Goal: Register for event/course

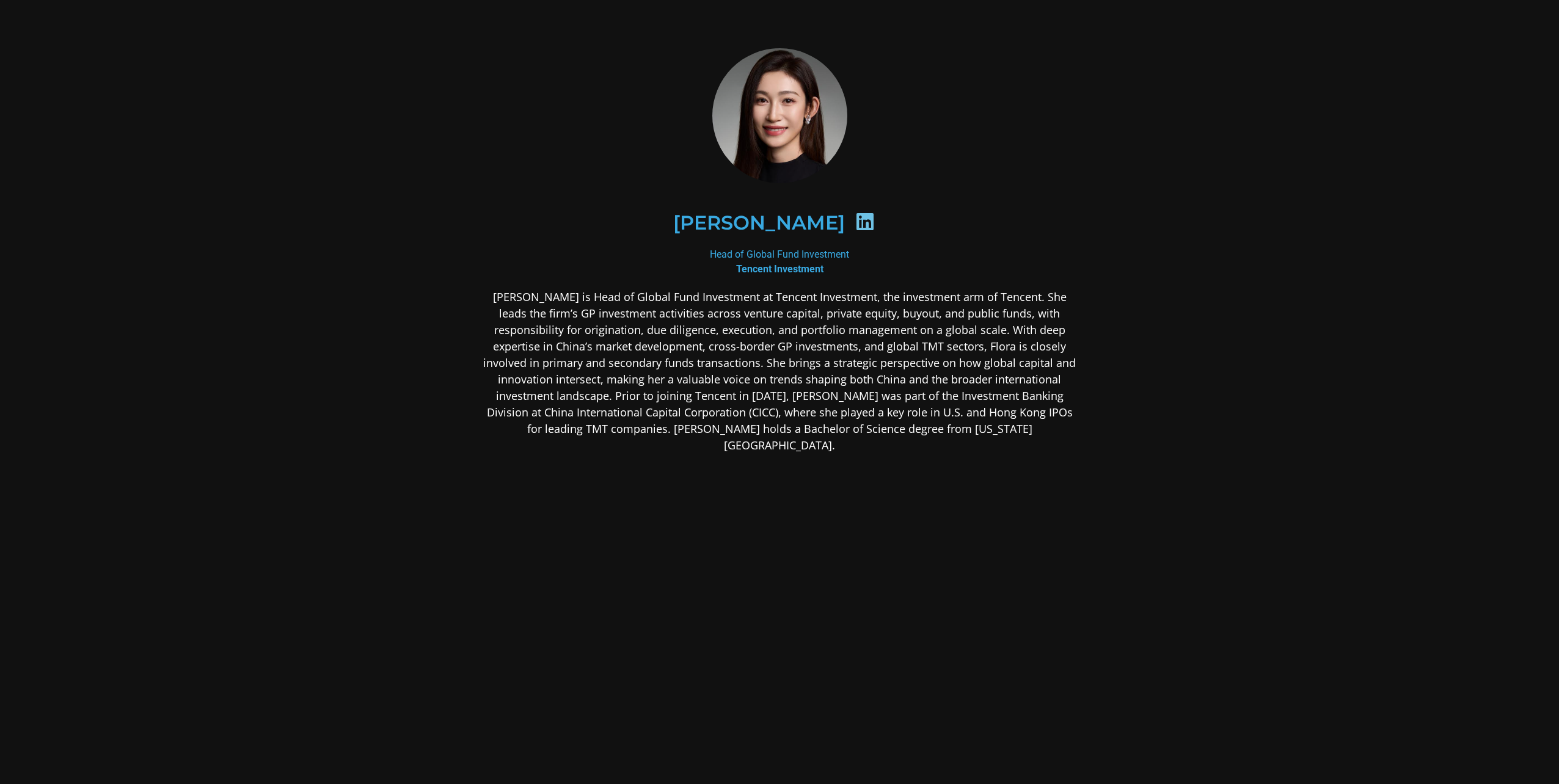
click at [797, 217] on h2 "[PERSON_NAME]" at bounding box center [759, 223] width 172 height 20
click at [855, 219] on icon at bounding box center [865, 222] width 20 height 20
click at [783, 118] on img at bounding box center [780, 115] width 135 height 141
click at [792, 133] on img at bounding box center [780, 115] width 135 height 141
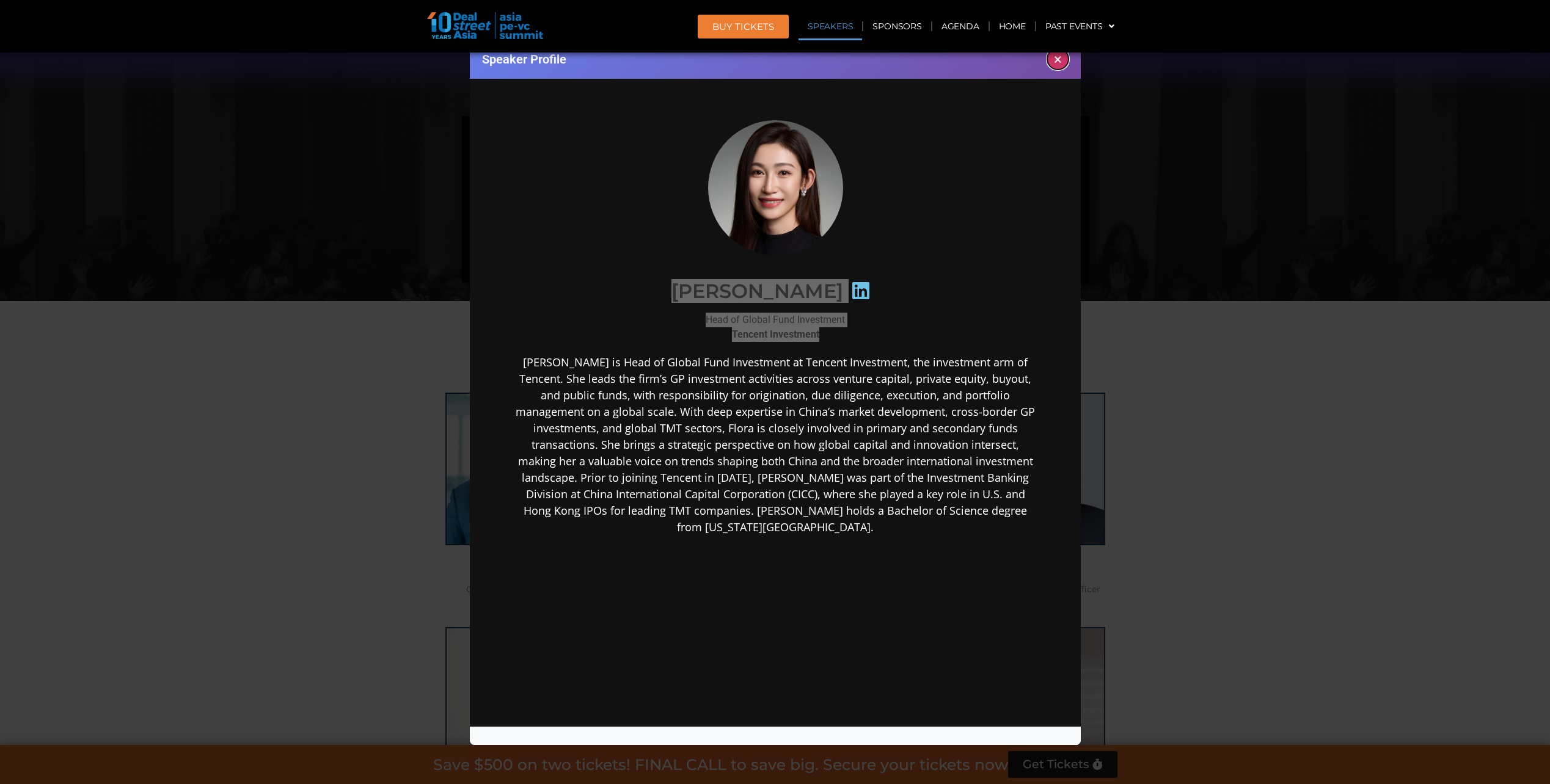
click at [1054, 63] on button "×" at bounding box center [1058, 59] width 22 height 22
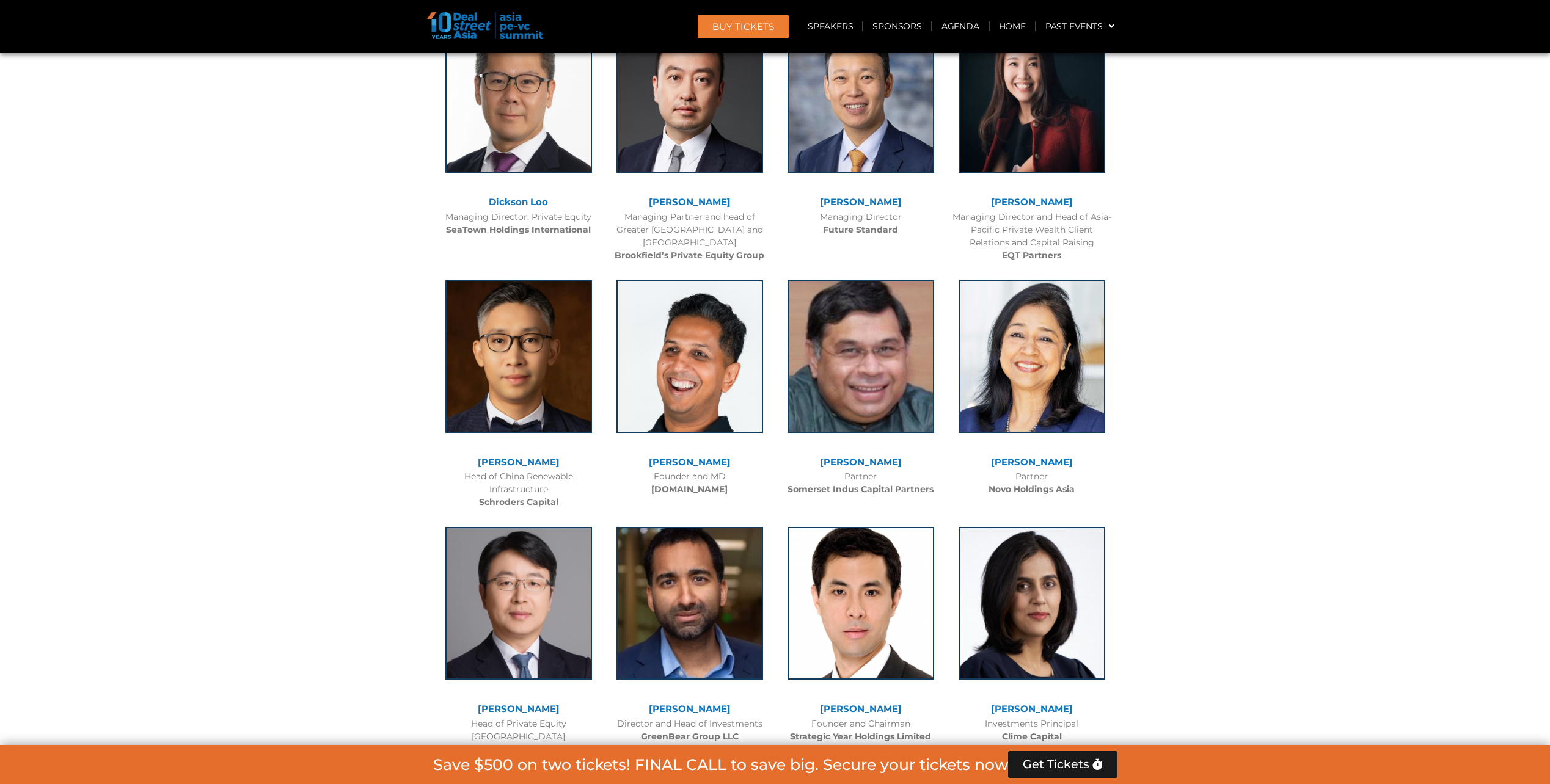
scroll to position [3969, 0]
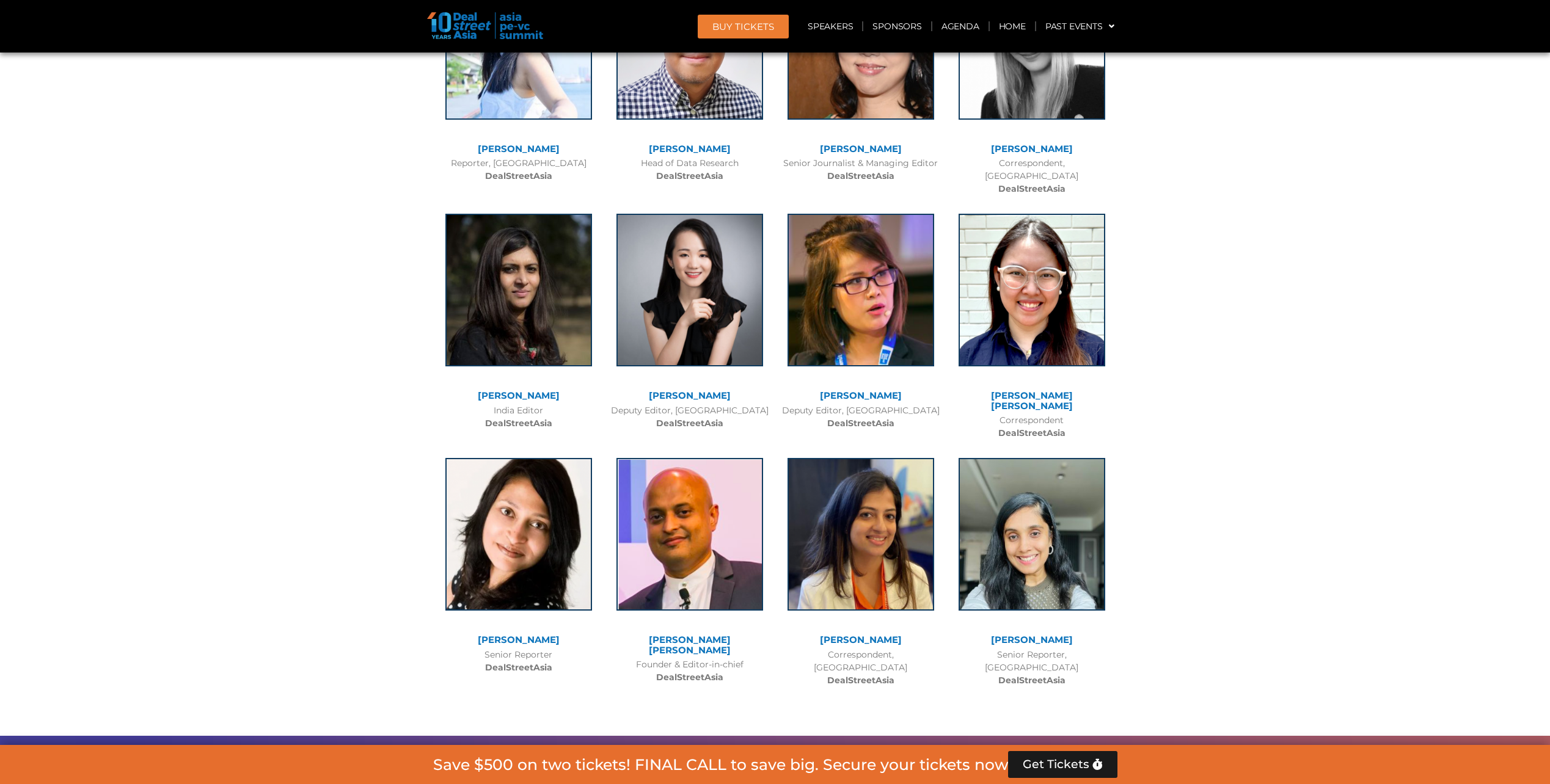
scroll to position [9109, 0]
